Goal: Check status: Check status

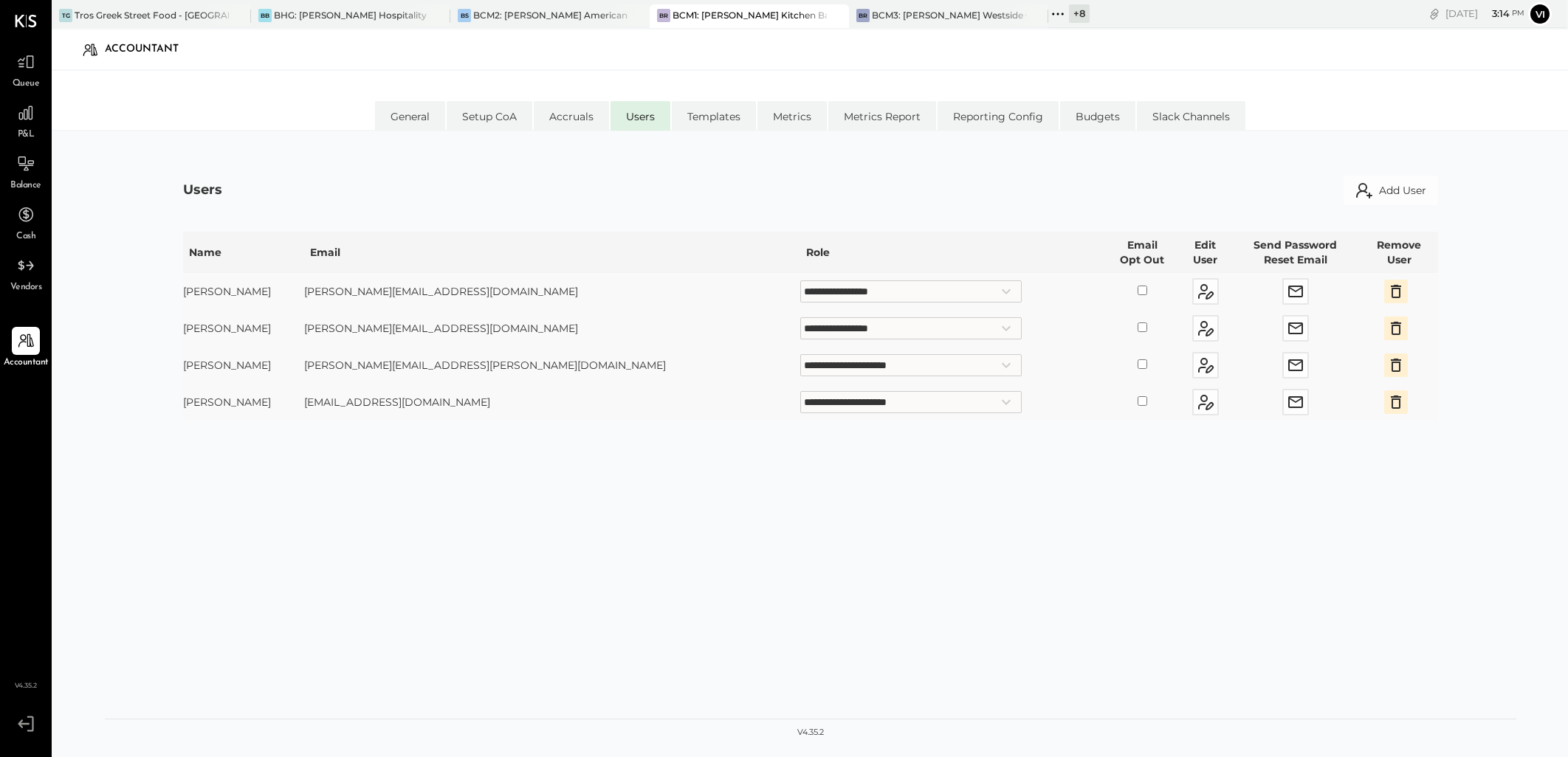
select select "**********"
drag, startPoint x: 0, startPoint y: 0, endPoint x: 26, endPoint y: 59, distance: 64.5
click at [26, 59] on icon at bounding box center [26, 62] width 18 height 14
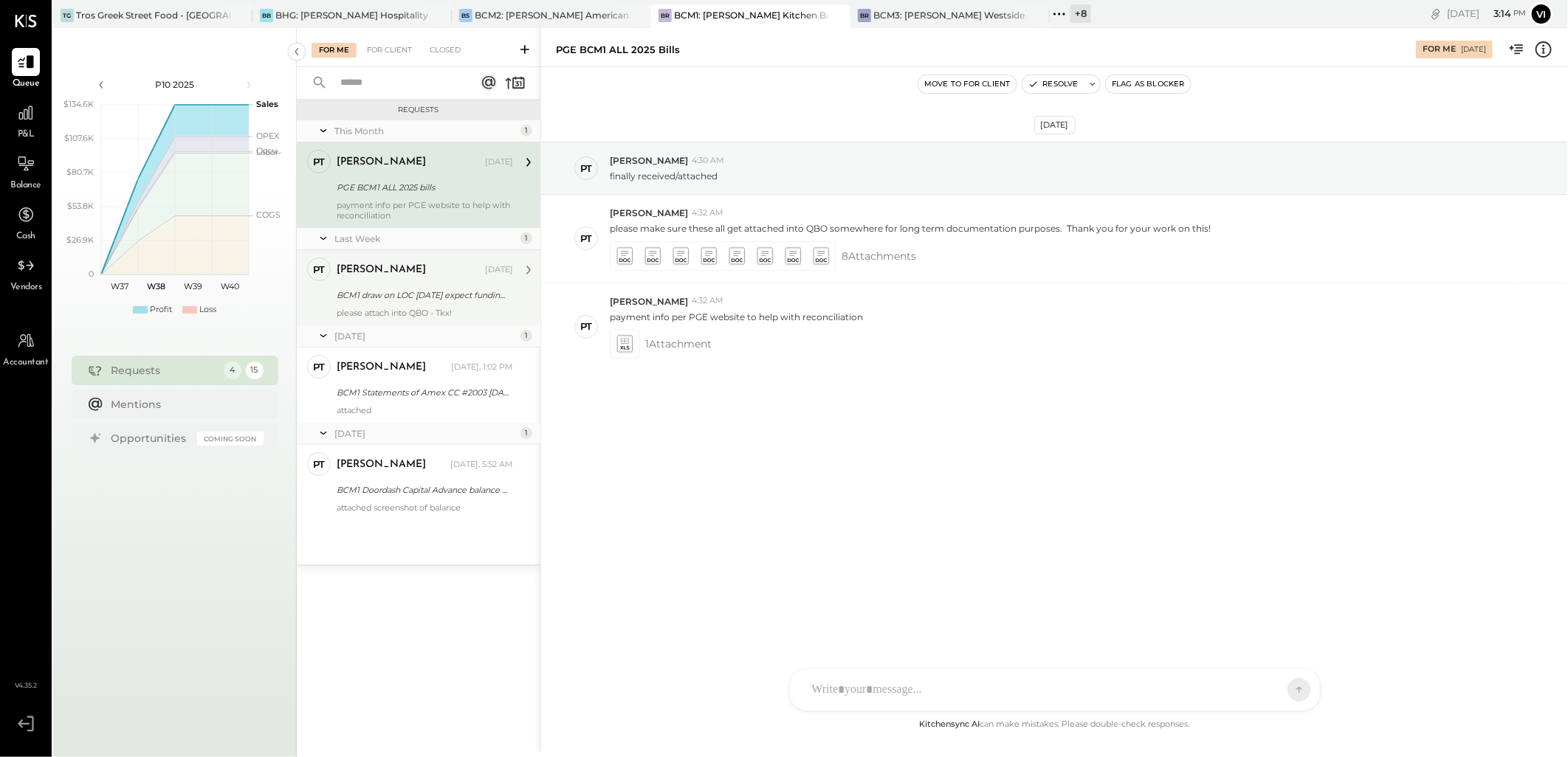
click at [401, 288] on div "BCM1 draw on LOC [DATE] expect funding 9/22" at bounding box center [423, 295] width 172 height 14
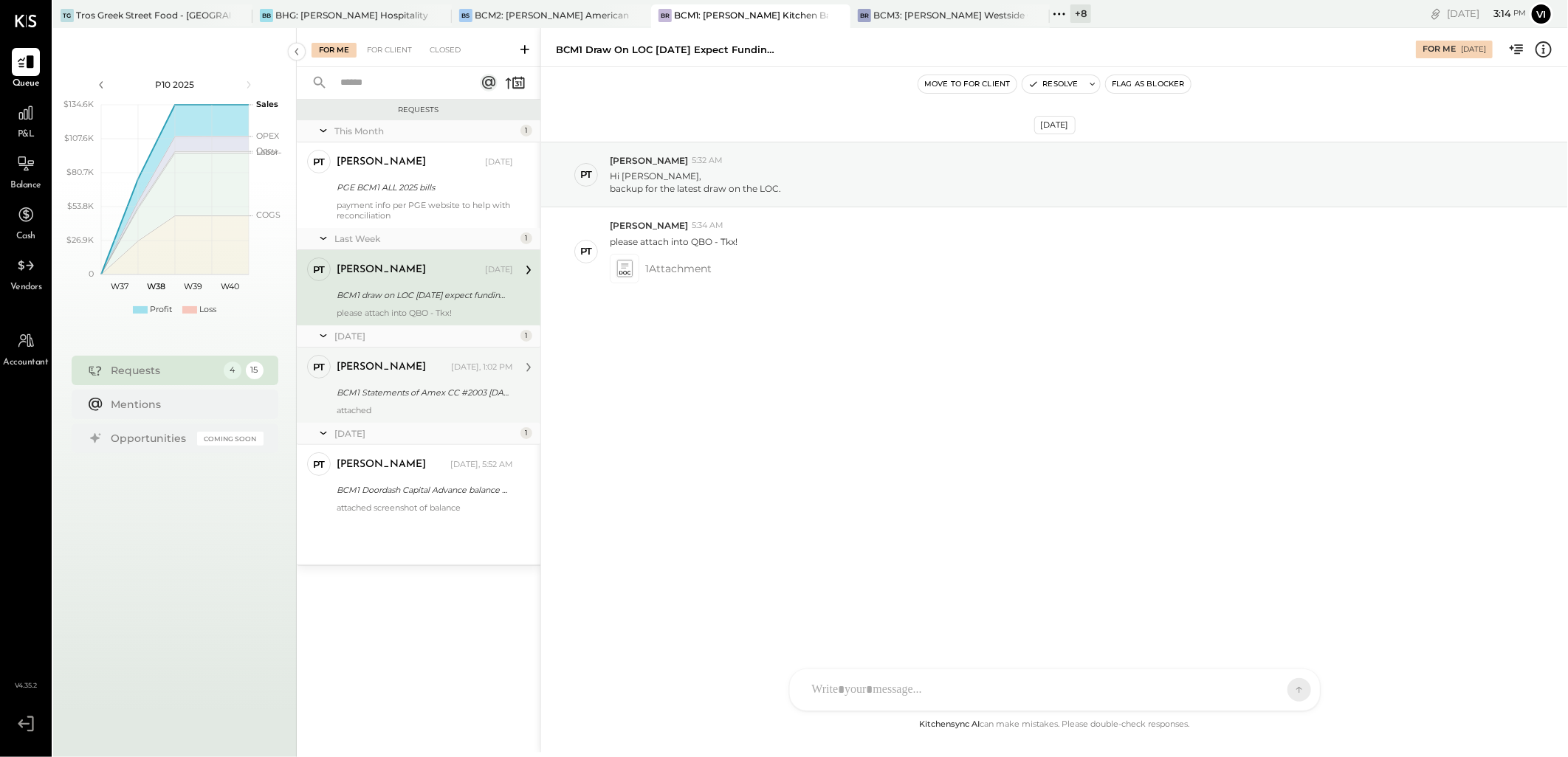
click at [422, 393] on div "BCM1 Statements of Amex CC #2003 [DATE]" at bounding box center [423, 393] width 172 height 14
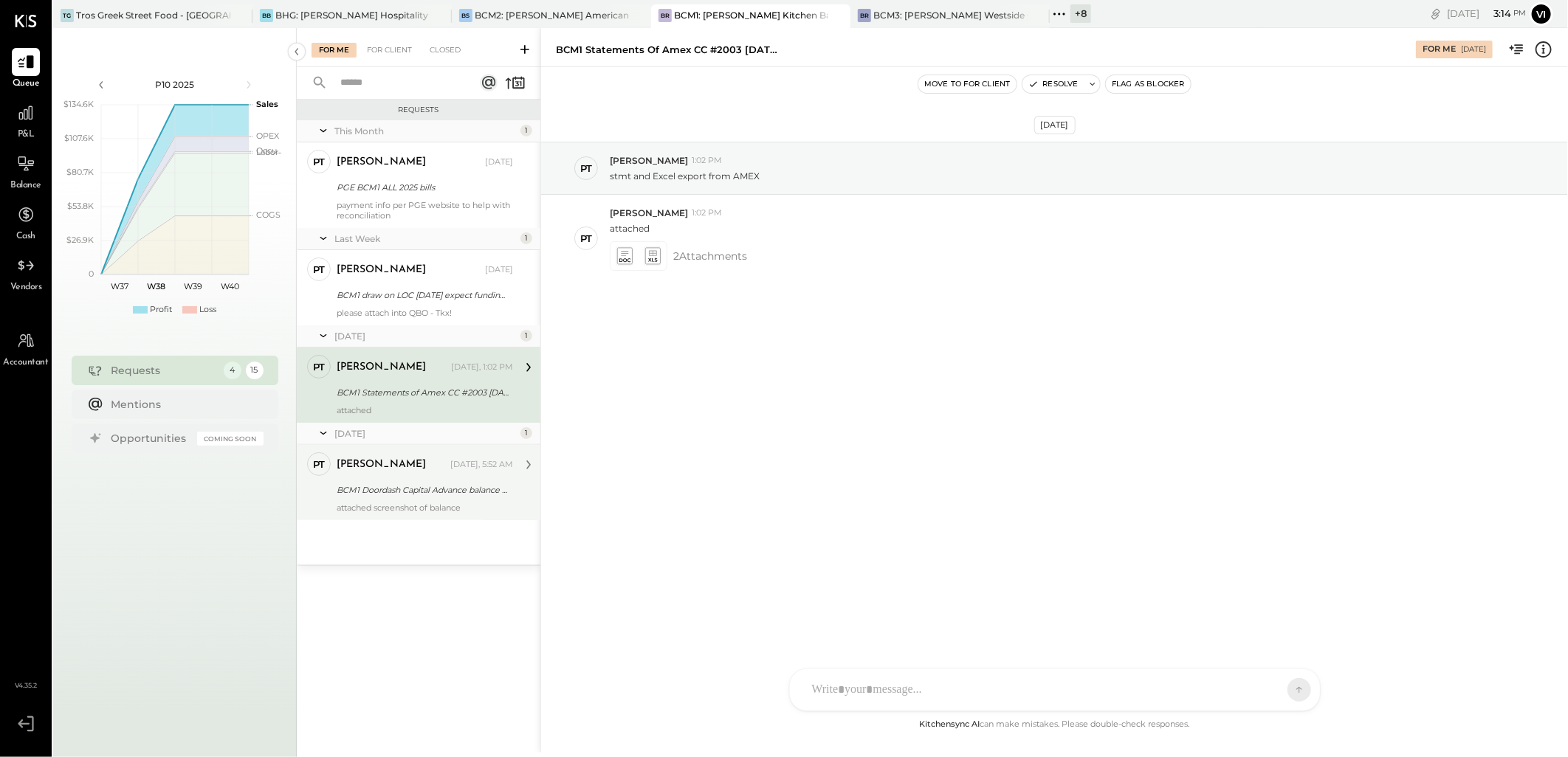
click at [458, 472] on div "[PERSON_NAME] [DATE], 5:52 AM" at bounding box center [424, 465] width 176 height 21
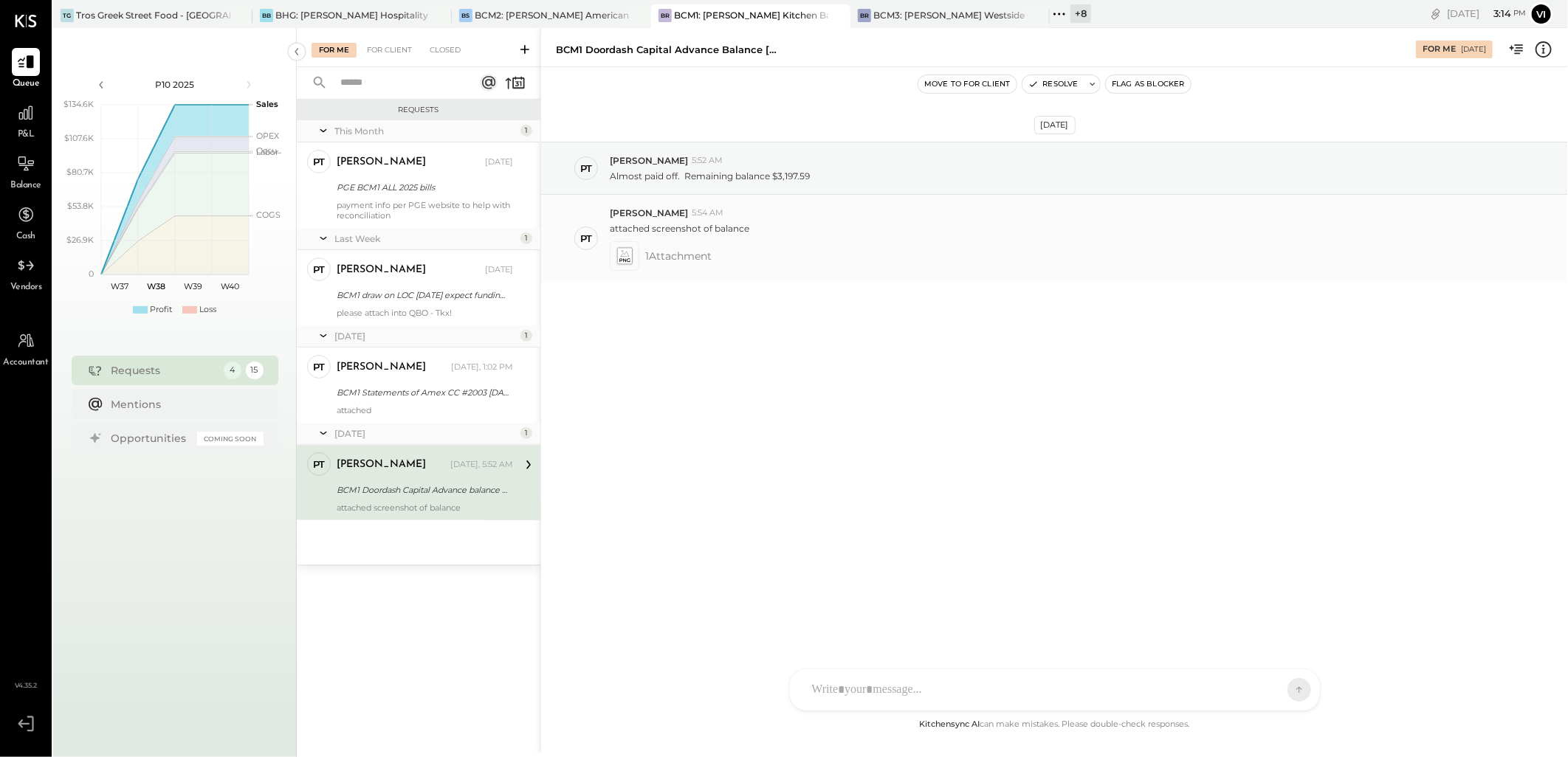
click at [625, 253] on icon at bounding box center [623, 255] width 15 height 17
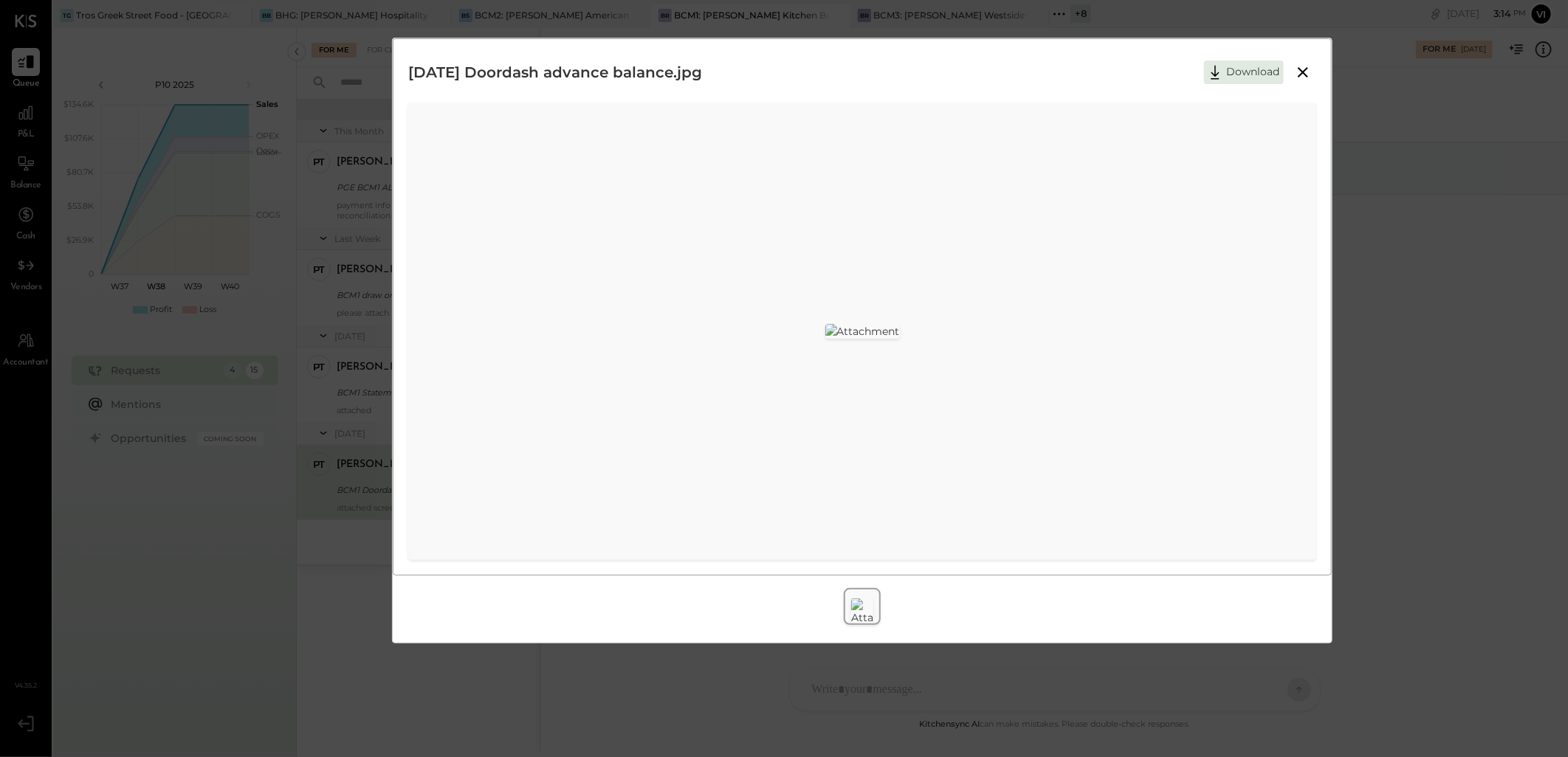
click at [1297, 64] on icon at bounding box center [1304, 72] width 18 height 18
